Goal: Check status: Check status

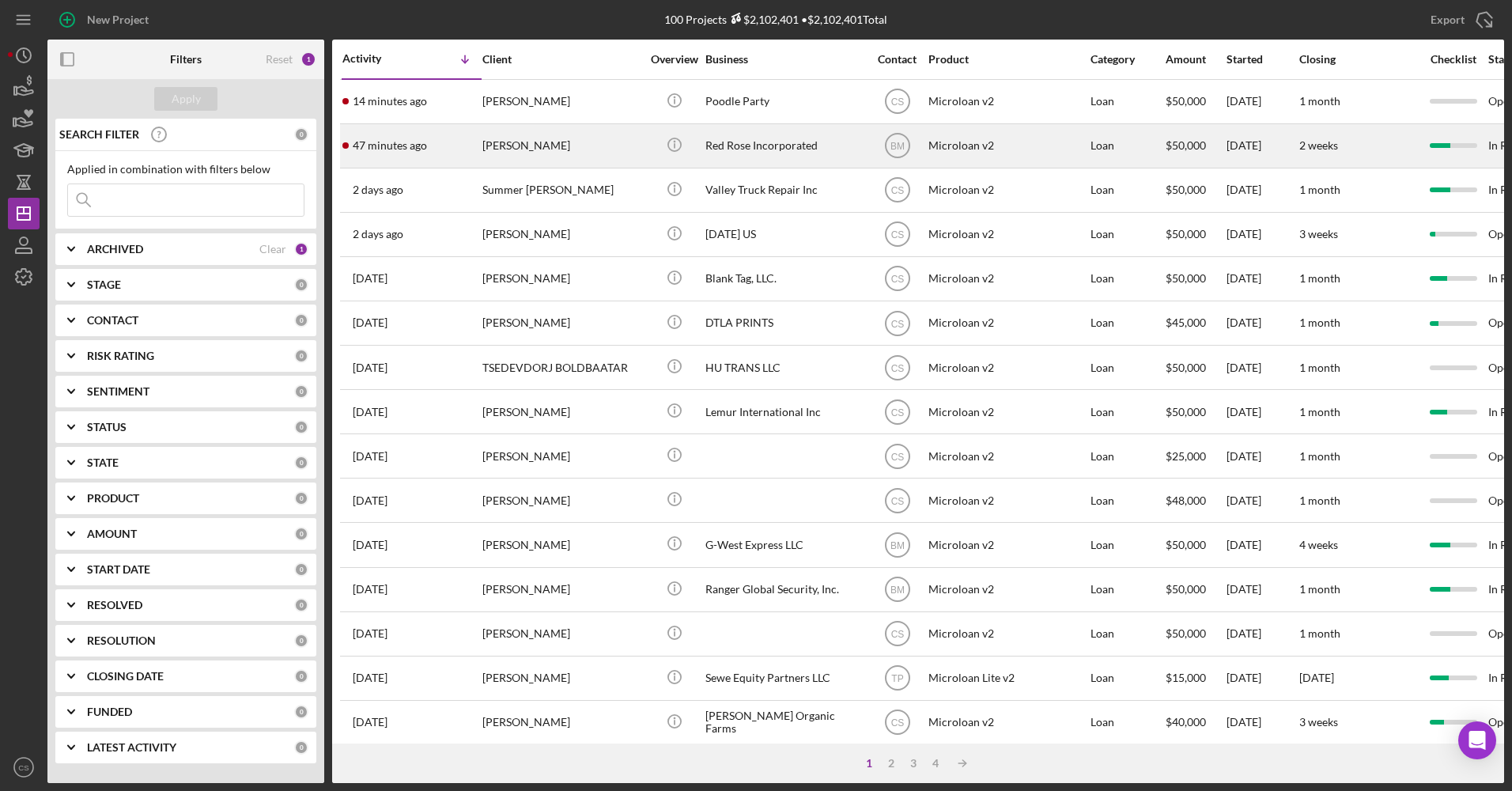
click at [864, 153] on td "Red Rose Incorporated" at bounding box center [785, 145] width 162 height 44
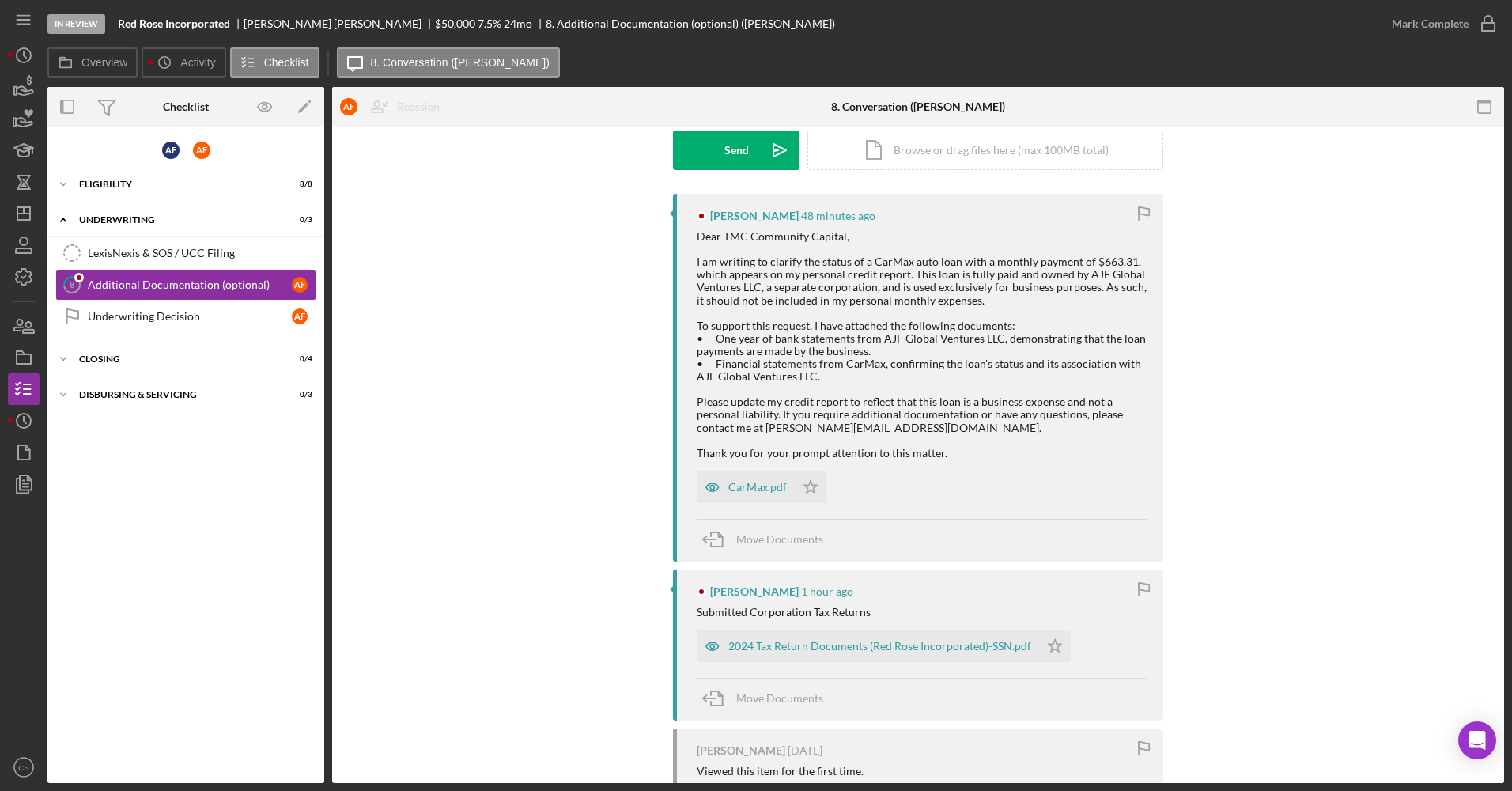
scroll to position [217, 0]
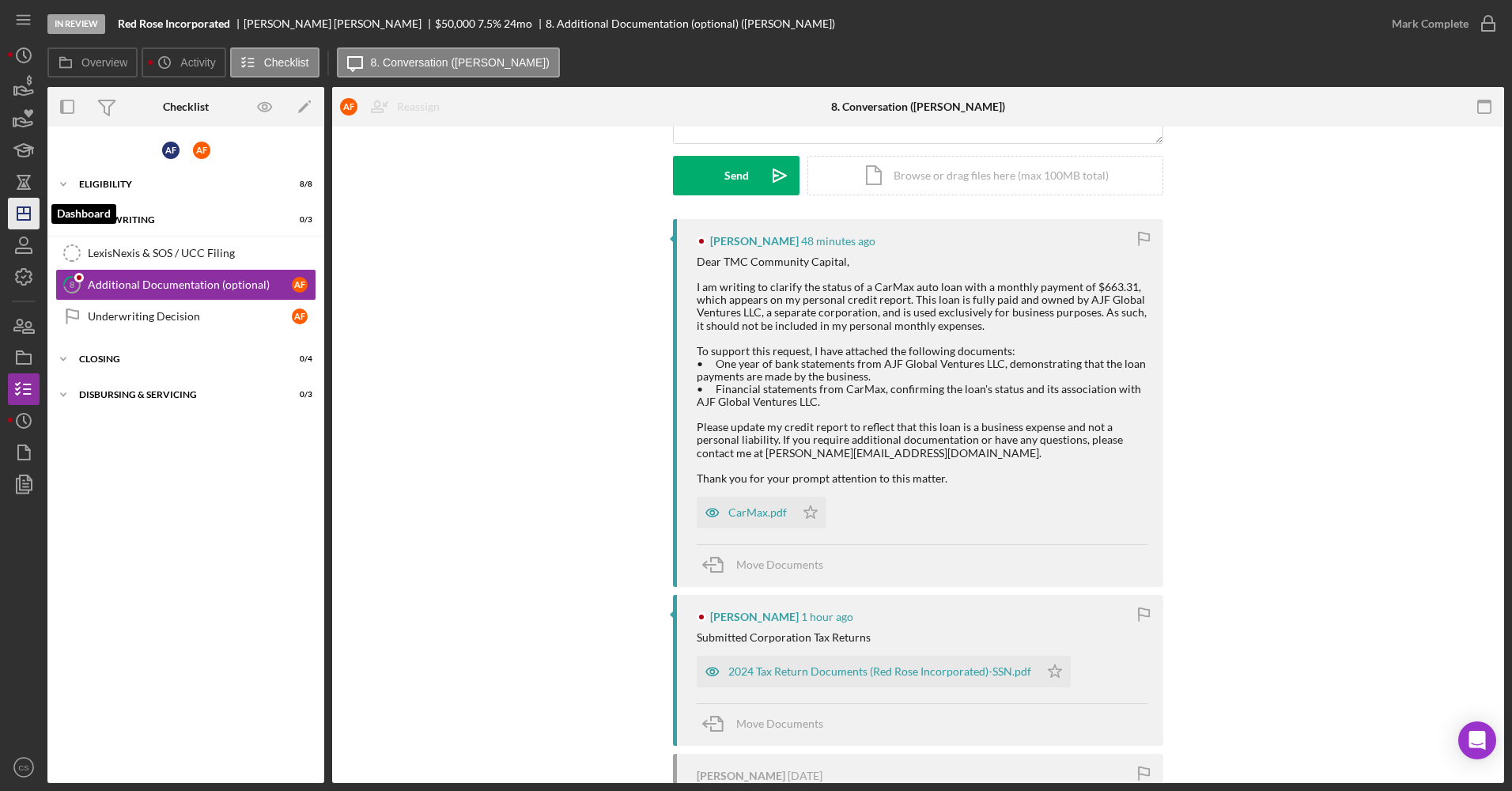
click at [19, 208] on polygon "button" at bounding box center [24, 213] width 13 height 13
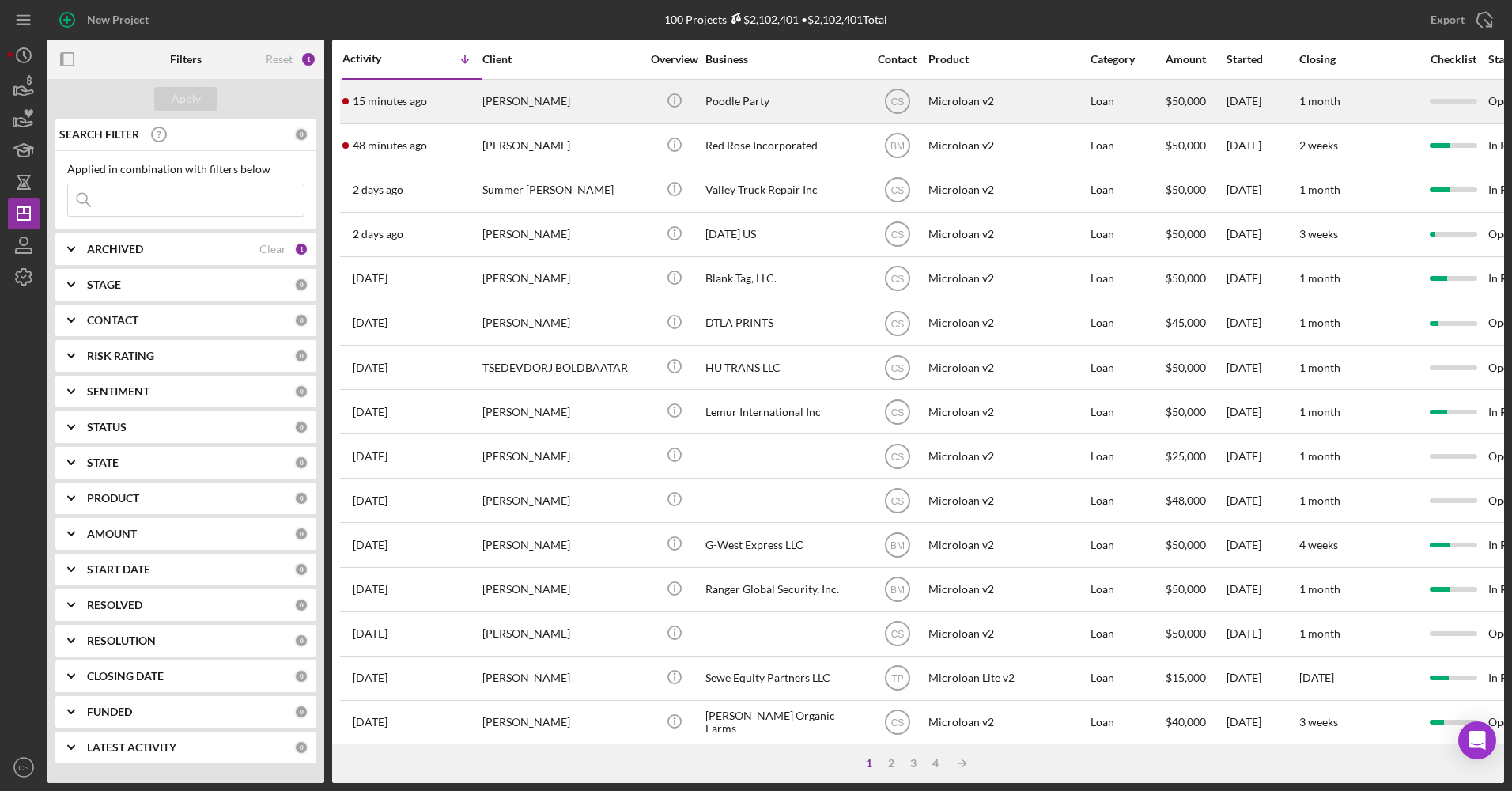
click at [785, 106] on div "Poodle Party" at bounding box center [785, 102] width 158 height 42
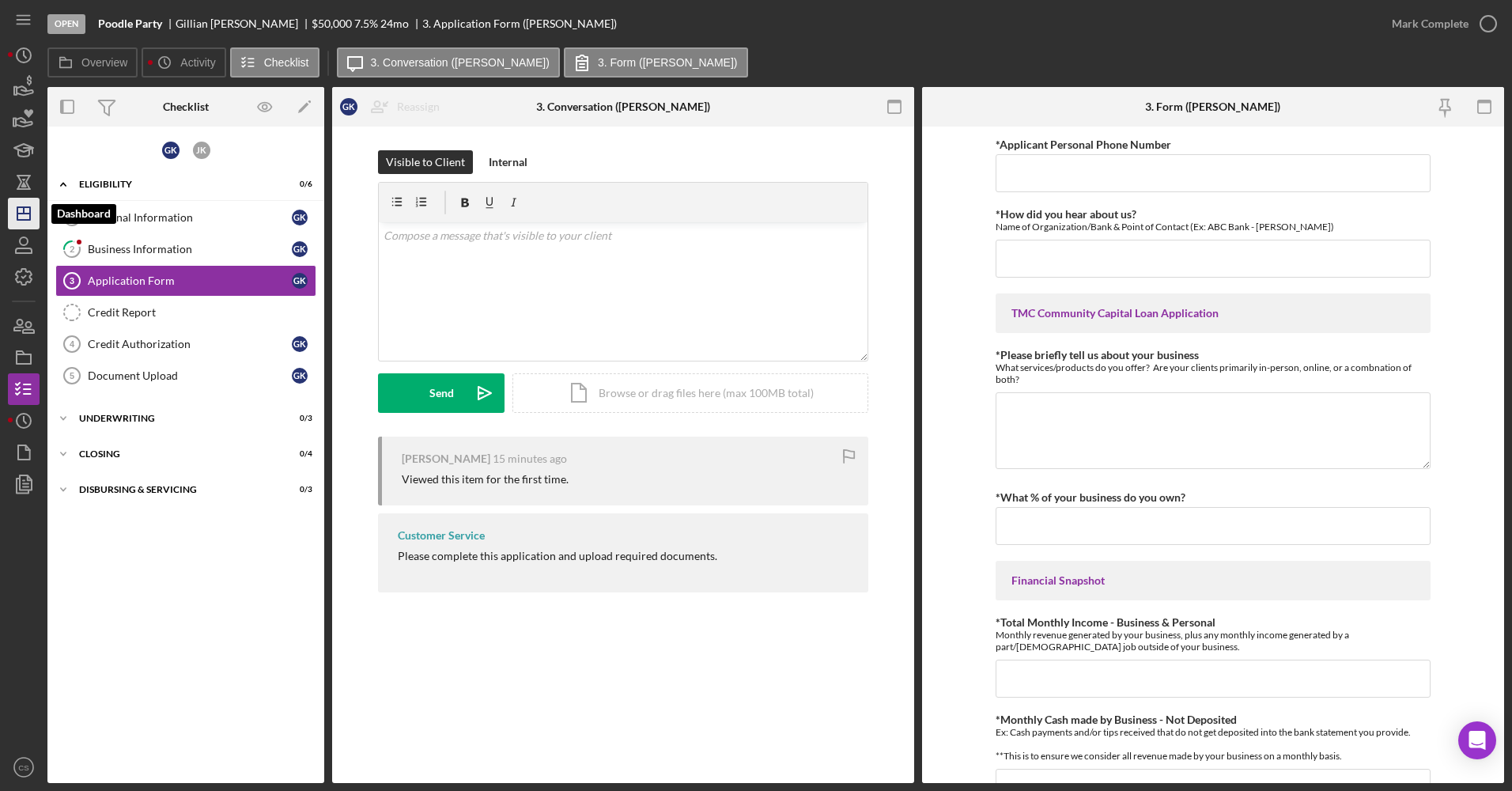
click at [28, 217] on icon "Icon/Dashboard" at bounding box center [23, 213] width 40 height 40
